Goal: Task Accomplishment & Management: Manage account settings

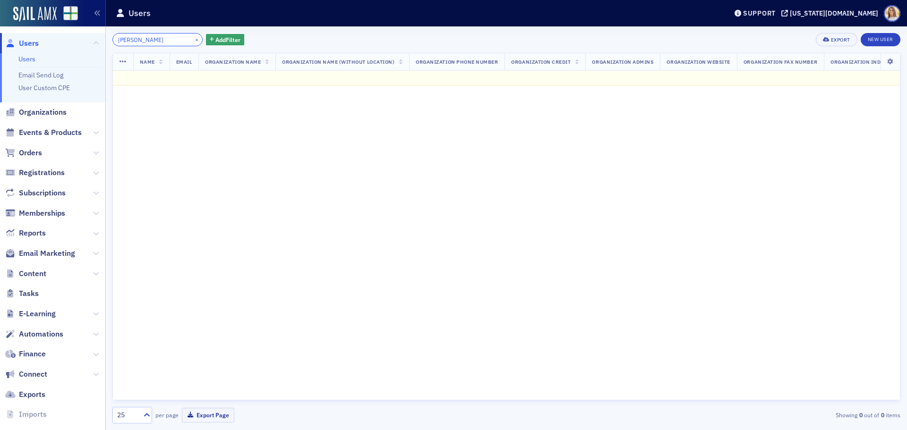
drag, startPoint x: 146, startPoint y: 38, endPoint x: 99, endPoint y: 33, distance: 47.1
click at [98, 40] on div "Users Users Email Send Log User Custom CPE Organizations Events & Products Orde…" at bounding box center [453, 215] width 907 height 430
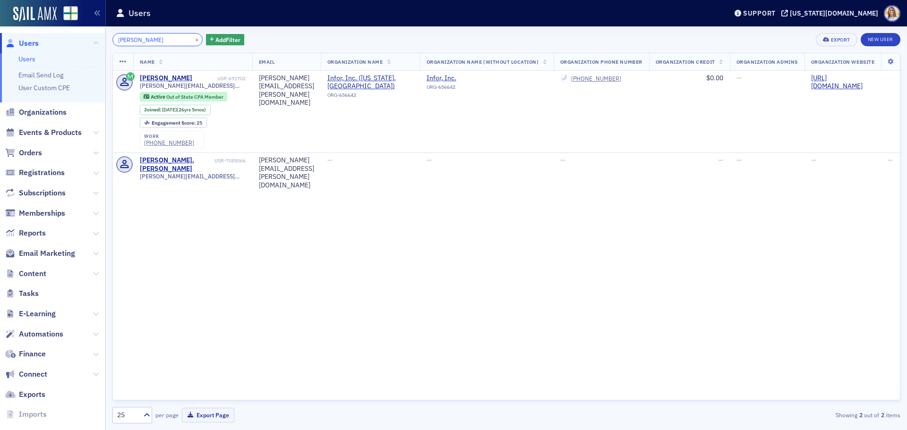
type input "[PERSON_NAME]"
click at [179, 356] on div "Name Email Organization Name Organization Name (Without Location) Organization …" at bounding box center [506, 227] width 788 height 348
click at [162, 161] on div "[PERSON_NAME].[PERSON_NAME]" at bounding box center [176, 164] width 73 height 17
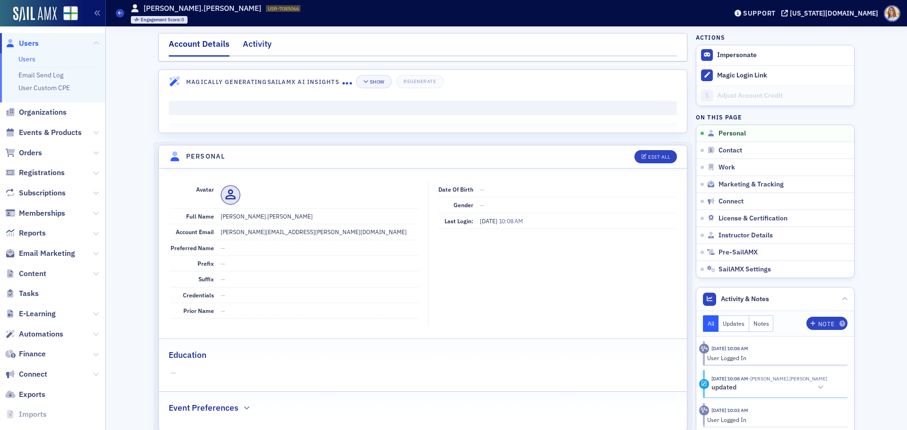
click at [260, 51] on div "Activity" at bounding box center [257, 46] width 29 height 17
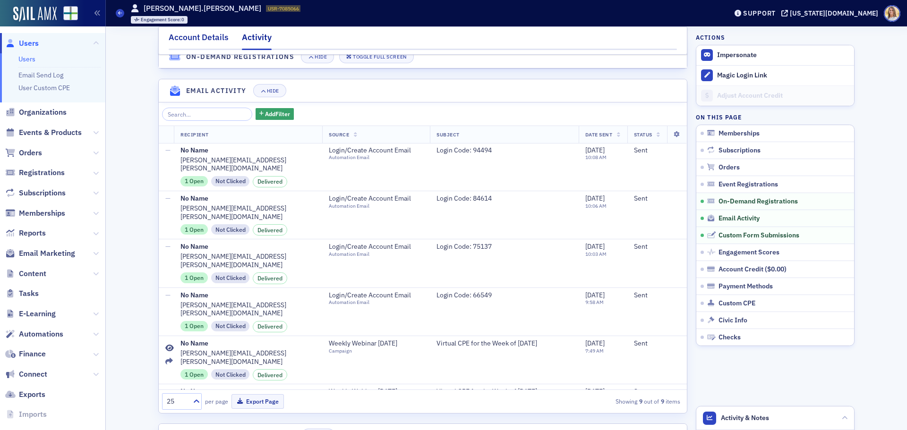
scroll to position [233, 0]
click at [204, 42] on div "Account Details" at bounding box center [199, 39] width 60 height 17
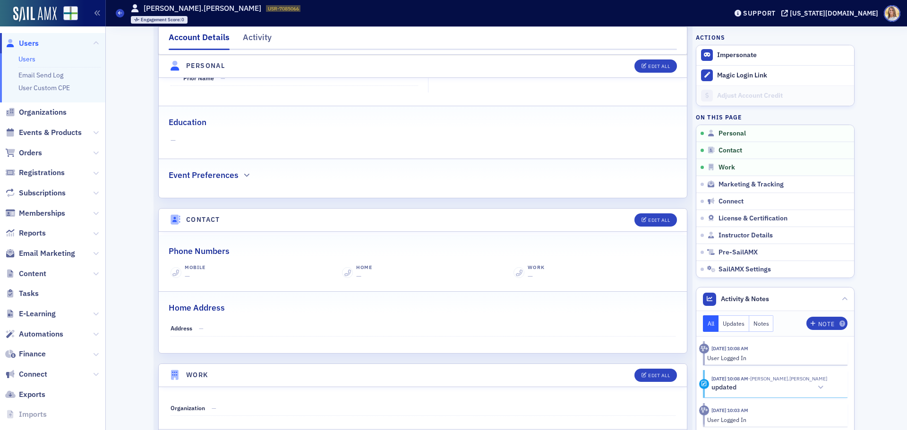
click at [31, 40] on span "Users" at bounding box center [29, 43] width 20 height 10
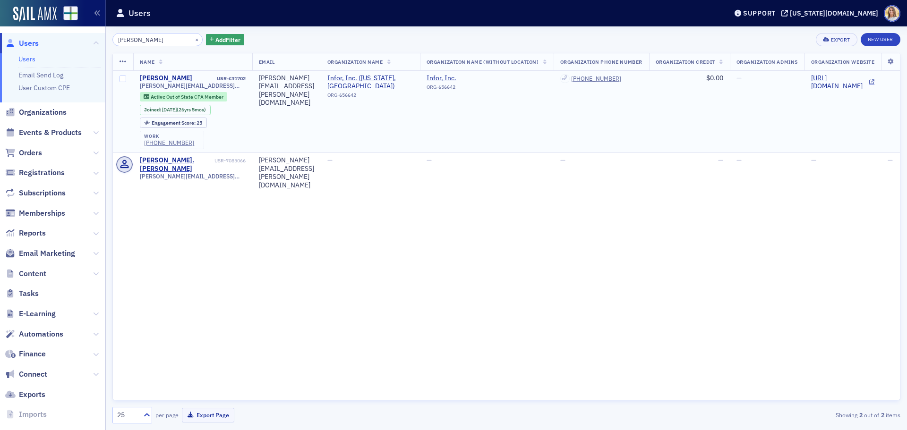
click at [169, 78] on div "[PERSON_NAME]" at bounding box center [166, 78] width 52 height 9
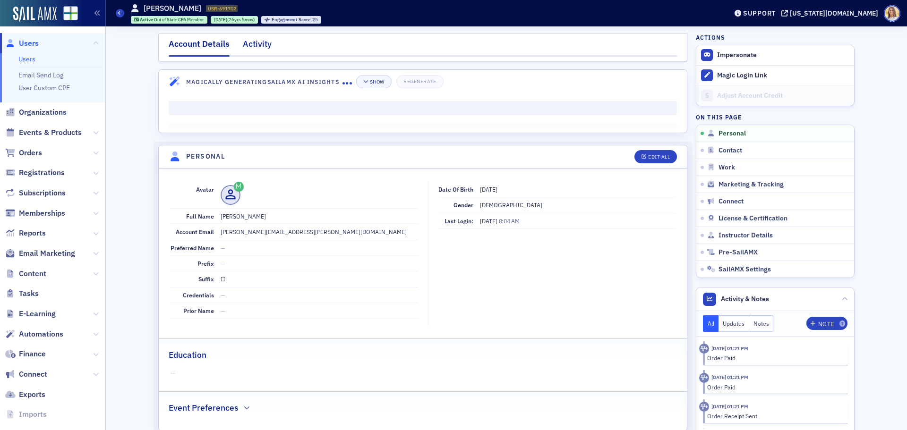
click at [256, 49] on div "Activity" at bounding box center [257, 46] width 29 height 17
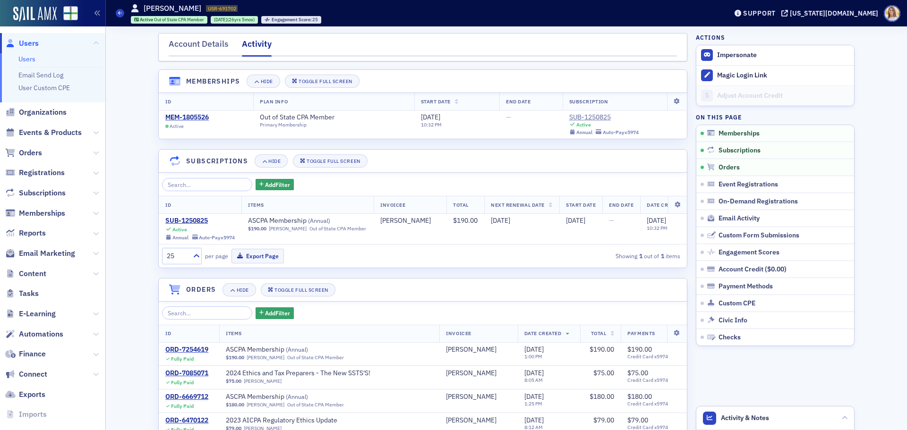
click at [34, 40] on span "Users" at bounding box center [29, 43] width 20 height 10
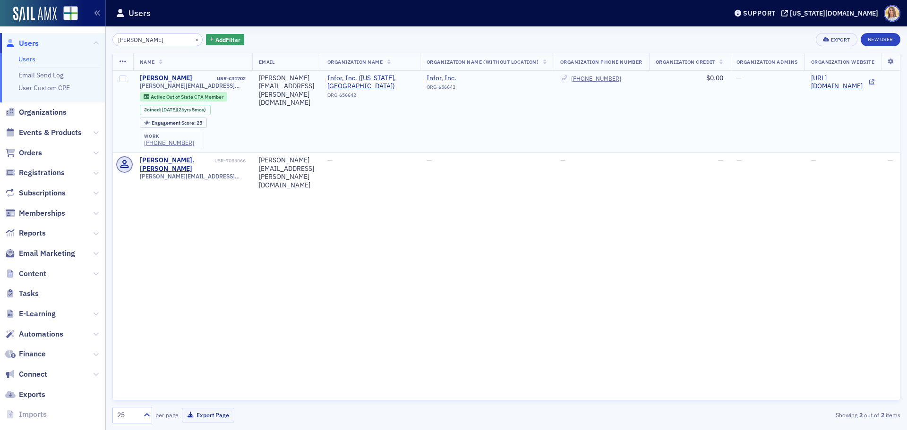
click at [164, 80] on div "[PERSON_NAME]" at bounding box center [166, 78] width 52 height 9
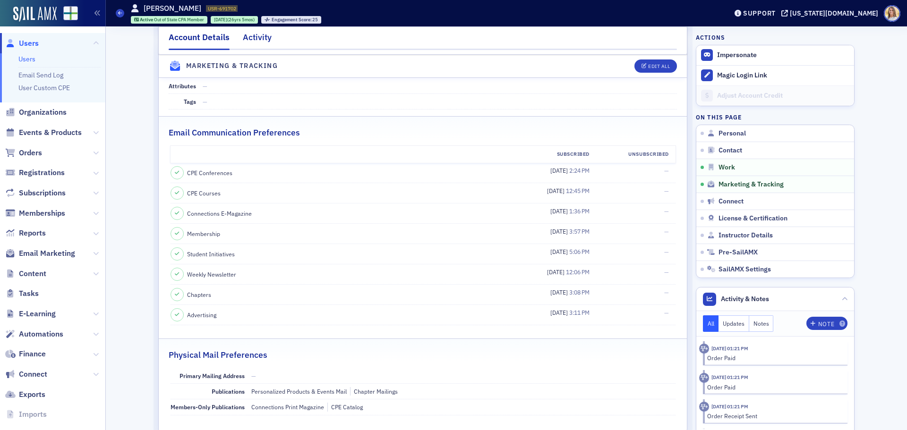
click at [245, 39] on div "Activity" at bounding box center [257, 39] width 29 height 17
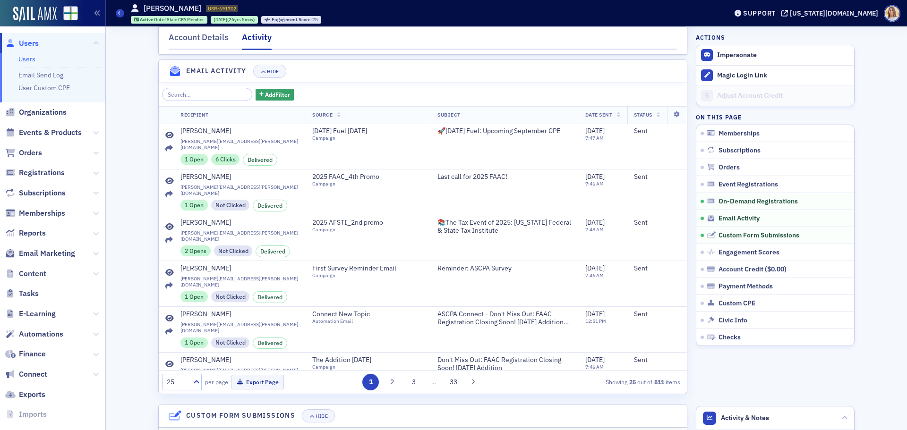
scroll to position [0, 0]
click at [30, 41] on span "Users" at bounding box center [29, 43] width 20 height 10
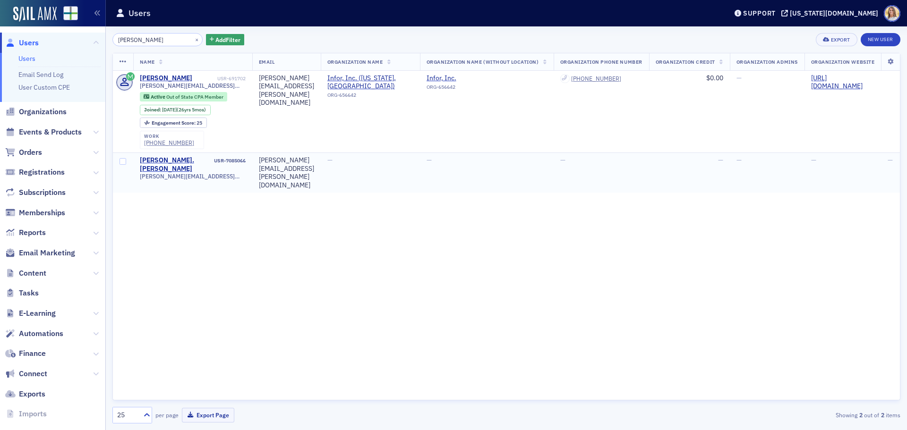
click at [187, 173] on span "[PERSON_NAME][EMAIL_ADDRESS][PERSON_NAME][DOMAIN_NAME]" at bounding box center [193, 176] width 106 height 7
copy div "[PERSON_NAME][EMAIL_ADDRESS][PERSON_NAME][DOMAIN_NAME]"
click at [188, 173] on span "[PERSON_NAME][EMAIL_ADDRESS][PERSON_NAME][DOMAIN_NAME]" at bounding box center [193, 176] width 106 height 7
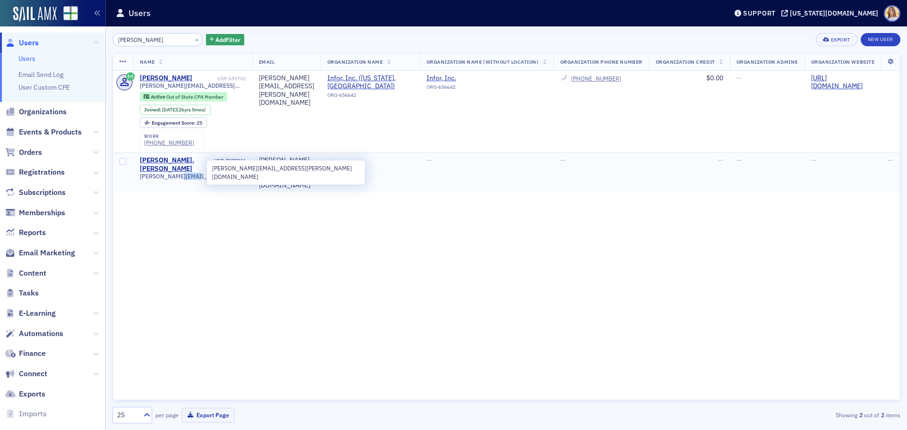
click at [188, 173] on span "[PERSON_NAME][EMAIL_ADDRESS][PERSON_NAME][DOMAIN_NAME]" at bounding box center [193, 176] width 106 height 7
click at [191, 173] on span "[PERSON_NAME][EMAIL_ADDRESS][PERSON_NAME][DOMAIN_NAME]" at bounding box center [193, 176] width 106 height 7
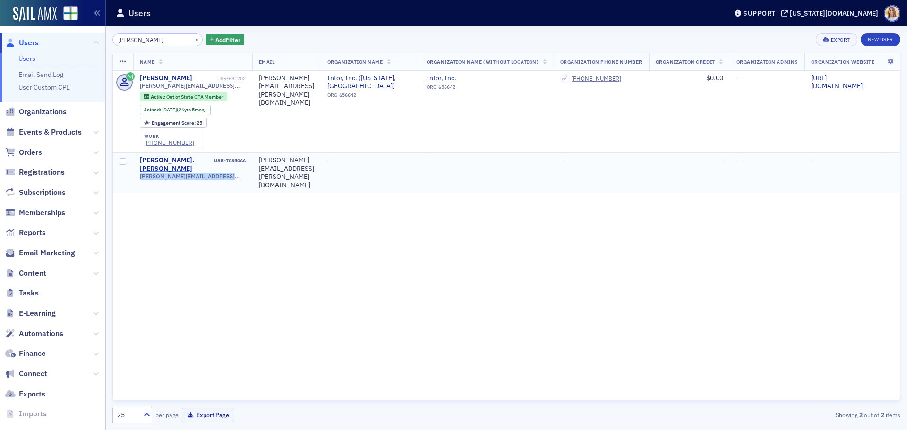
click at [163, 161] on div "[PERSON_NAME].[PERSON_NAME]" at bounding box center [176, 164] width 73 height 17
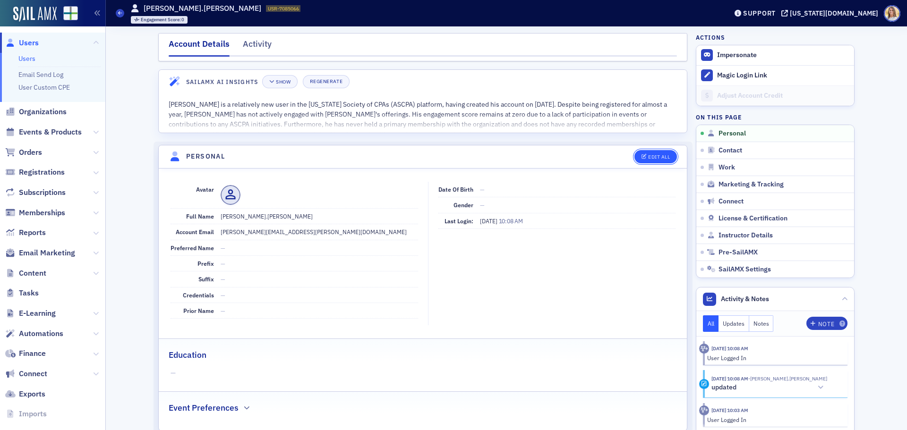
click at [648, 155] on div "Edit All" at bounding box center [659, 157] width 22 height 5
select select "US"
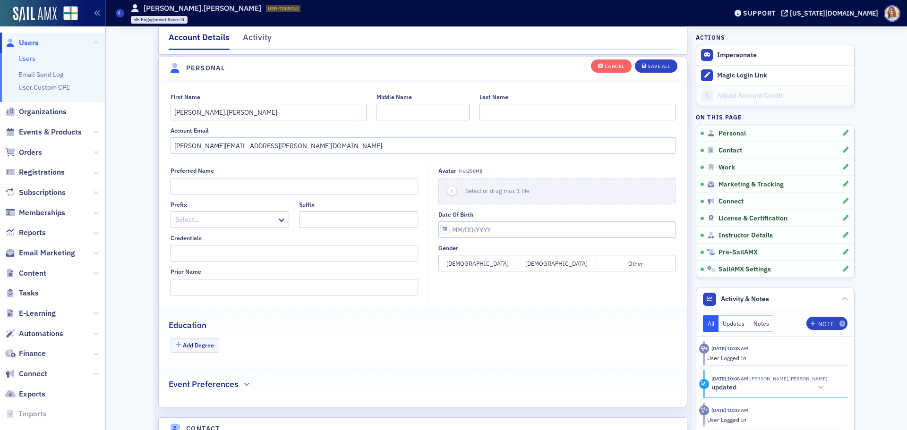
scroll to position [110, 0]
click at [216, 142] on input "[PERSON_NAME][EMAIL_ADDRESS][PERSON_NAME][DOMAIN_NAME]" at bounding box center [423, 144] width 505 height 17
drag, startPoint x: 224, startPoint y: 119, endPoint x: 200, endPoint y: 108, distance: 27.1
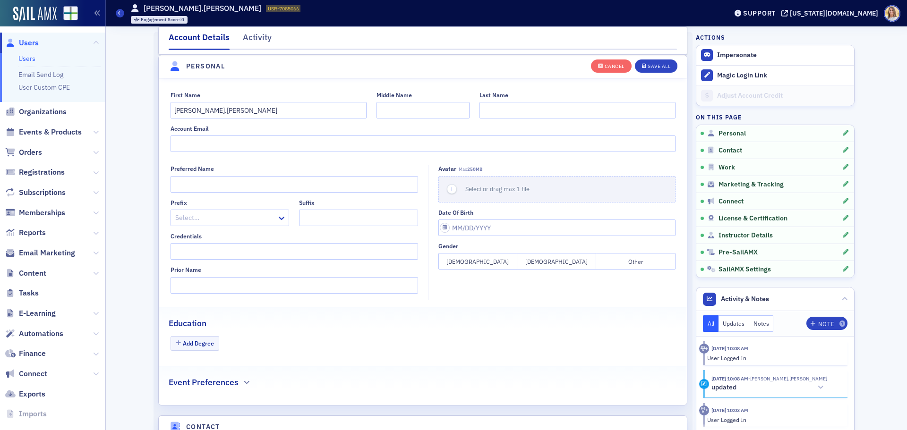
click at [189, 114] on div "First Name [PERSON_NAME].[PERSON_NAME] Middle Name Last Name Account Email" at bounding box center [423, 122] width 528 height 61
drag, startPoint x: 223, startPoint y: 105, endPoint x: 136, endPoint y: 113, distance: 87.3
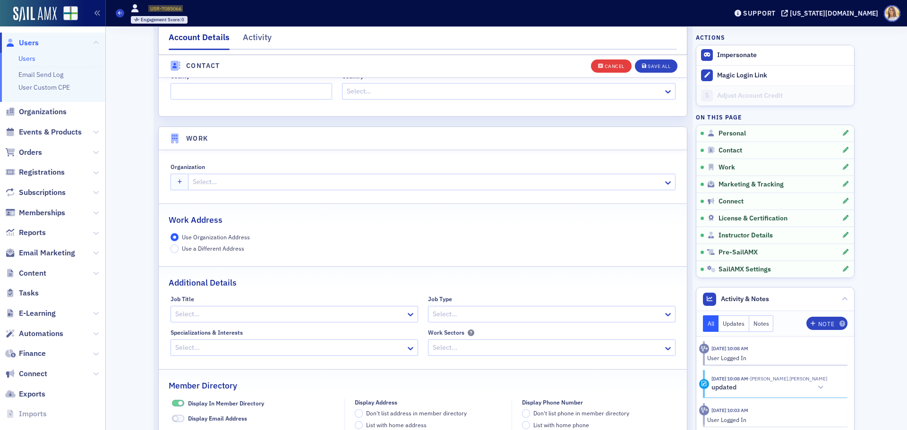
scroll to position [677, 0]
click at [649, 64] on div "Save All" at bounding box center [659, 66] width 23 height 5
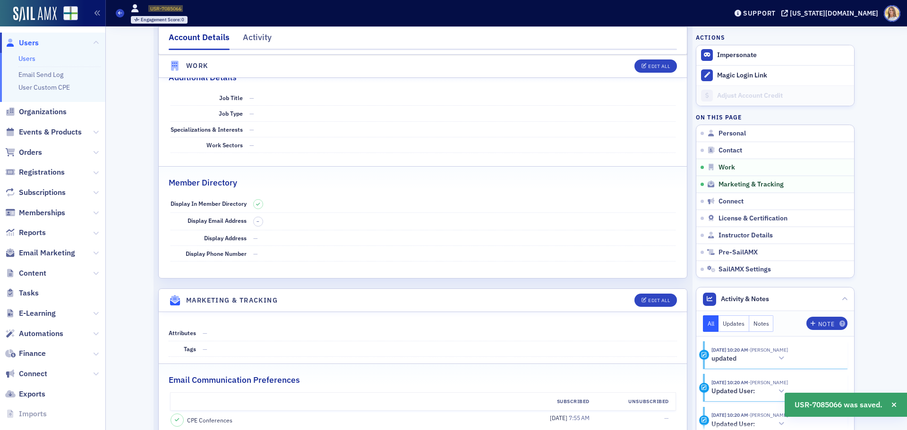
click at [27, 43] on span "Users" at bounding box center [29, 43] width 20 height 10
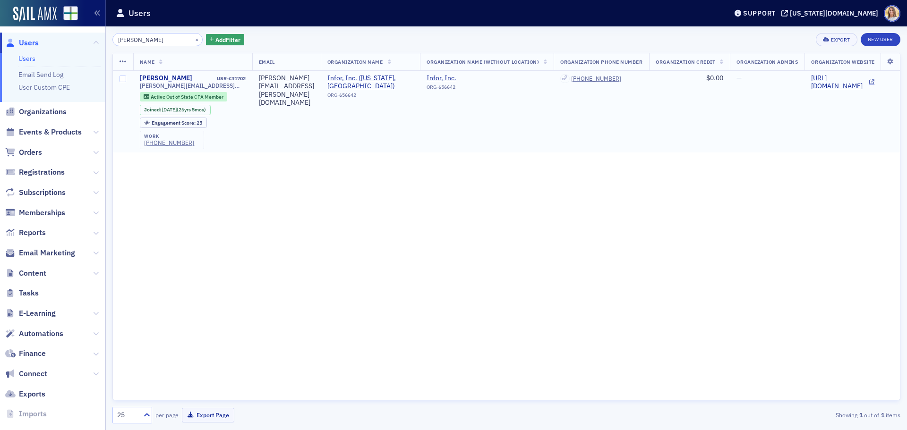
click at [165, 77] on div "[PERSON_NAME]" at bounding box center [166, 78] width 52 height 9
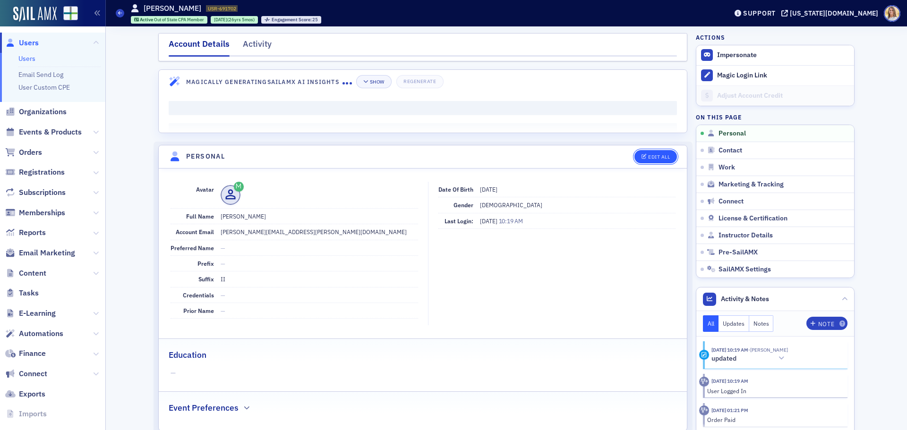
click at [667, 157] on button "Edit All" at bounding box center [656, 156] width 43 height 13
select select "US"
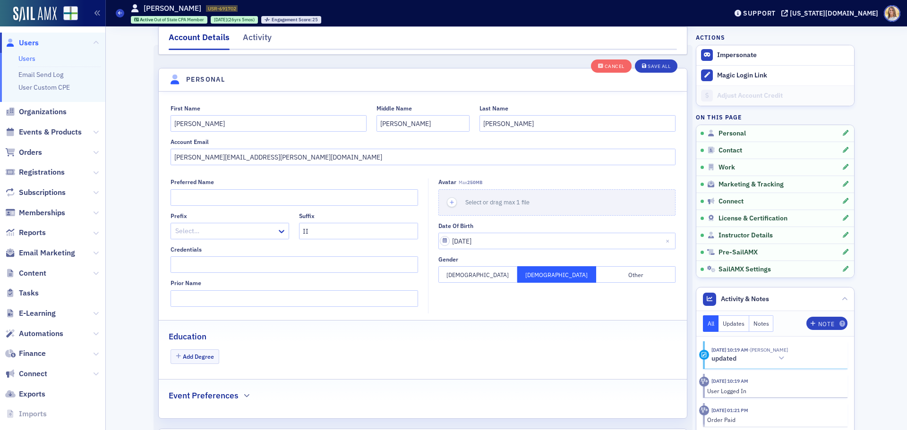
scroll to position [110, 0]
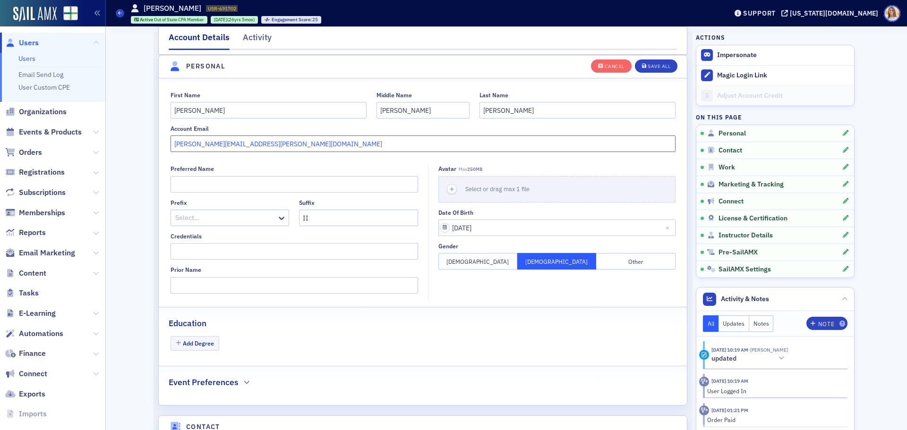
drag, startPoint x: 289, startPoint y: 148, endPoint x: 120, endPoint y: 146, distance: 169.2
paste input "cc"
type input "[PERSON_NAME][EMAIL_ADDRESS][PERSON_NAME][DOMAIN_NAME]"
click at [641, 61] on button "Save All" at bounding box center [656, 65] width 43 height 13
